Goal: Transaction & Acquisition: Book appointment/travel/reservation

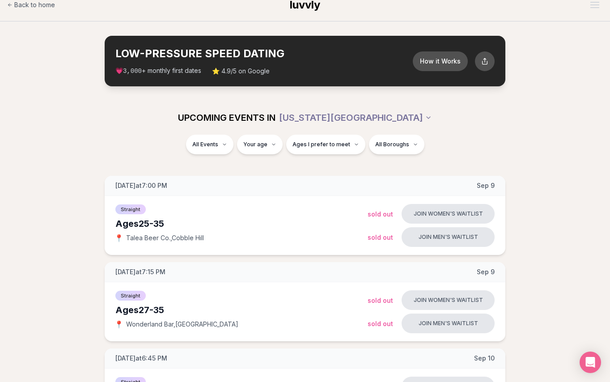
scroll to position [11, 0]
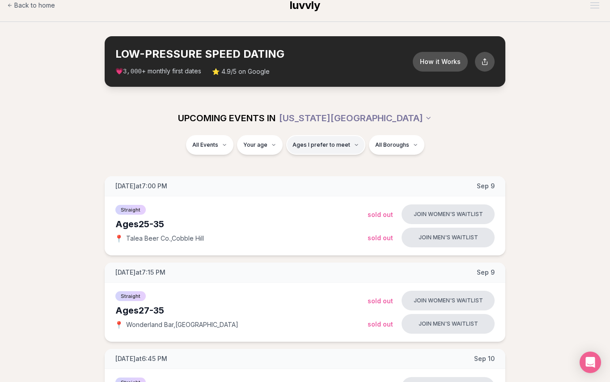
click at [338, 145] on span "Ages I prefer to meet" at bounding box center [322, 144] width 58 height 7
type input "**"
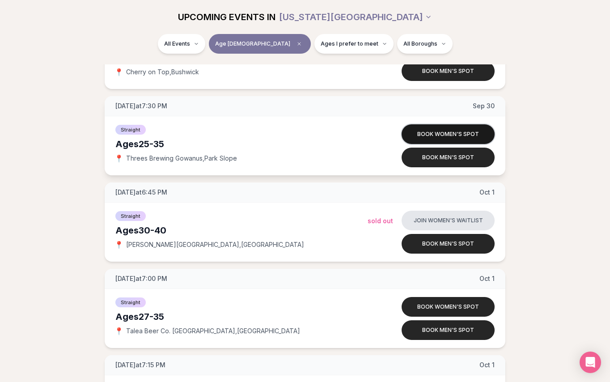
scroll to position [2164, 0]
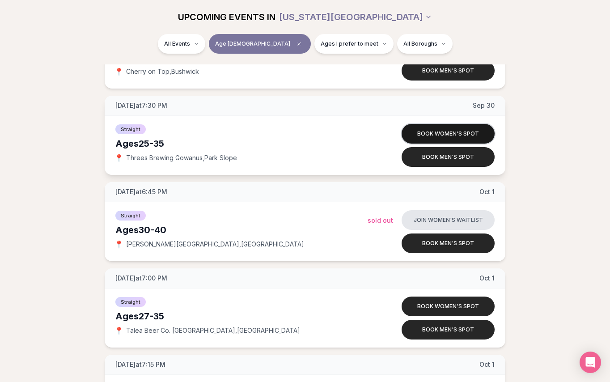
click at [458, 137] on button "Book women's spot" at bounding box center [448, 134] width 93 height 20
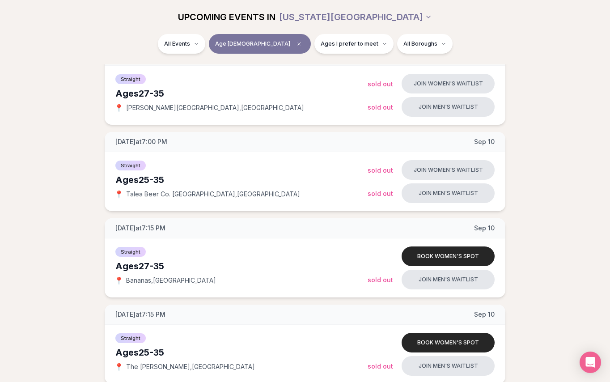
scroll to position [326, 0]
